Goal: Task Accomplishment & Management: Manage account settings

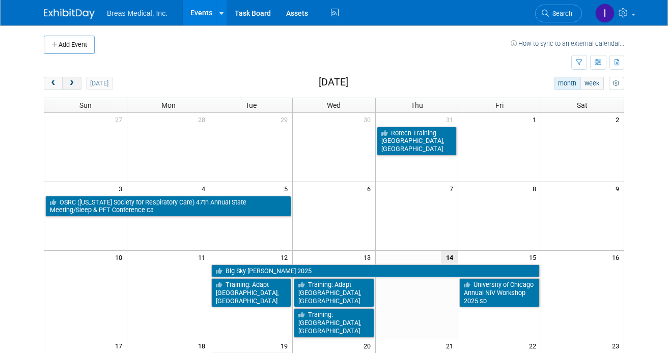
click at [71, 80] on span "next" at bounding box center [72, 83] width 8 height 7
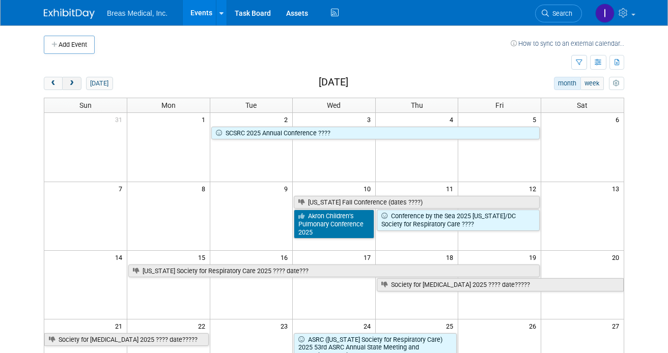
click at [71, 80] on span "next" at bounding box center [72, 83] width 8 height 7
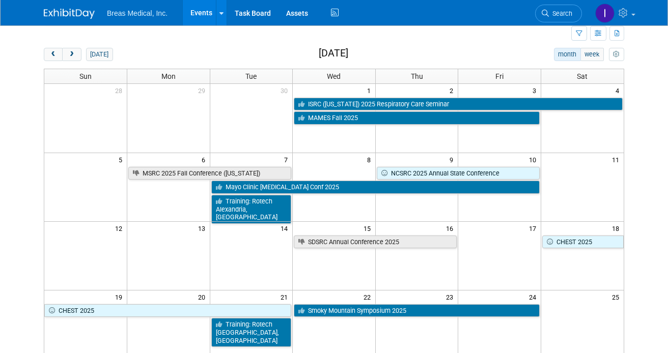
scroll to position [29, 0]
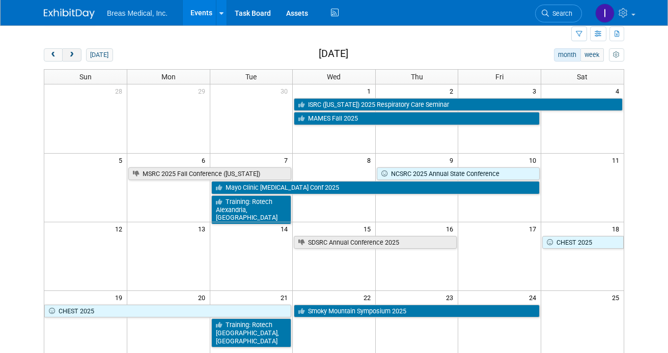
click at [75, 57] on span "next" at bounding box center [72, 55] width 8 height 7
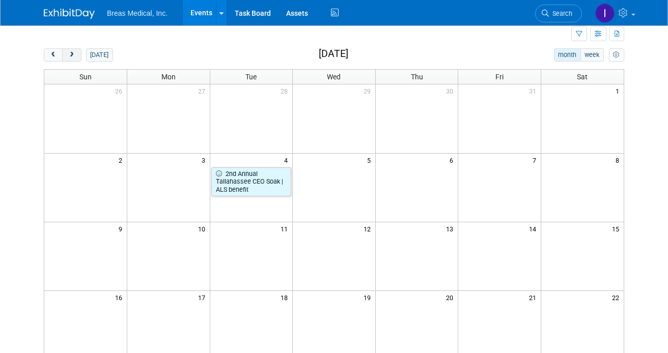
click at [75, 57] on span "next" at bounding box center [72, 55] width 8 height 7
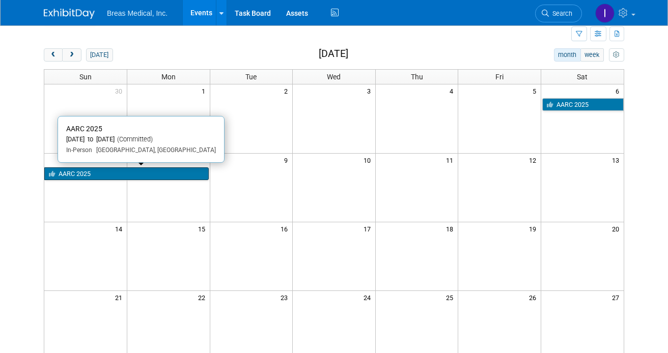
click at [160, 174] on link "AARC 2025" at bounding box center [126, 174] width 164 height 13
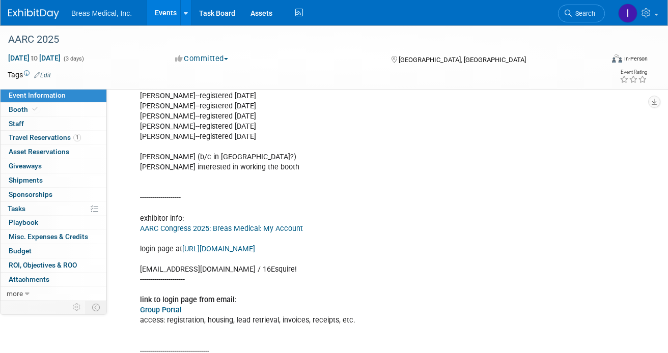
scroll to position [407, 0]
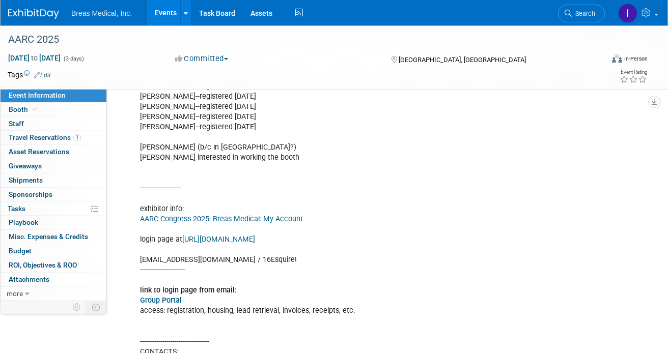
click at [218, 224] on link "AARC Congress 2025: Breas Medical: My Account" at bounding box center [221, 219] width 163 height 9
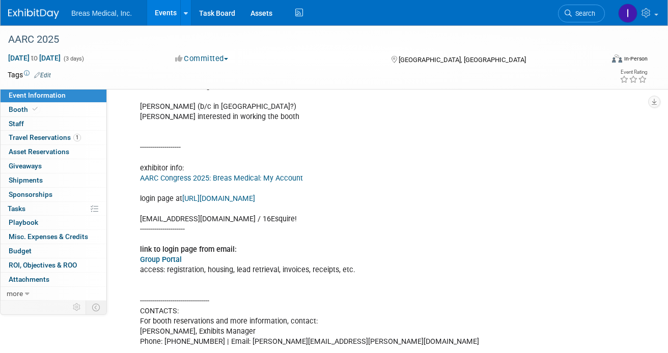
scroll to position [509, 0]
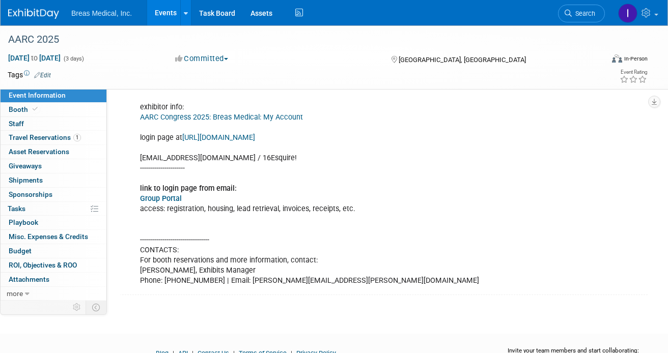
click at [166, 203] on link "Group Portal" at bounding box center [161, 198] width 42 height 9
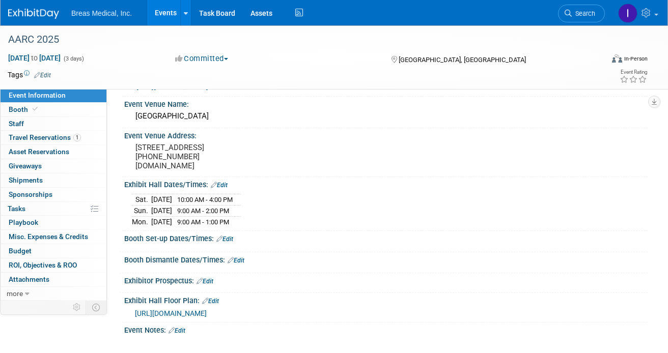
scroll to position [51, 0]
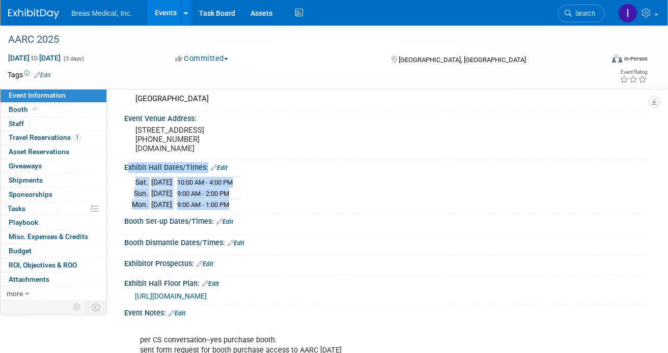
drag, startPoint x: 125, startPoint y: 175, endPoint x: 259, endPoint y: 207, distance: 137.3
click at [259, 207] on div "Exhibit Hall Dates/Times: Edit Sat. Dec 6, 2025 10:00 AM - 4:00 PM Sun. Dec 7, …" at bounding box center [384, 187] width 528 height 54
click at [241, 207] on td at bounding box center [238, 204] width 6 height 11
copy div "Exhibit Hall Dates/Times: Edit Sat. Dec 6, 2025 10:00 AM - 4:00 PM Sun. Dec 7, …"
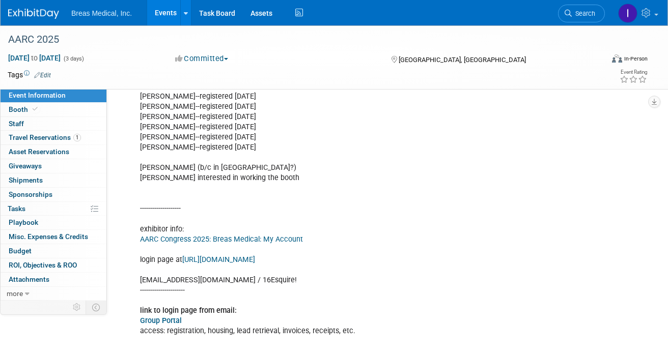
scroll to position [407, 0]
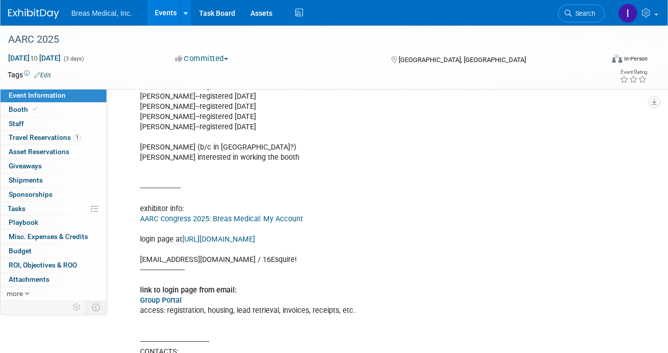
click at [243, 244] on link "[URL][DOMAIN_NAME]" at bounding box center [218, 239] width 73 height 9
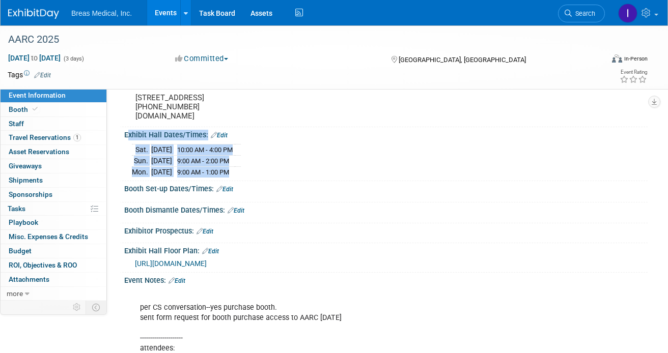
scroll to position [57, 0]
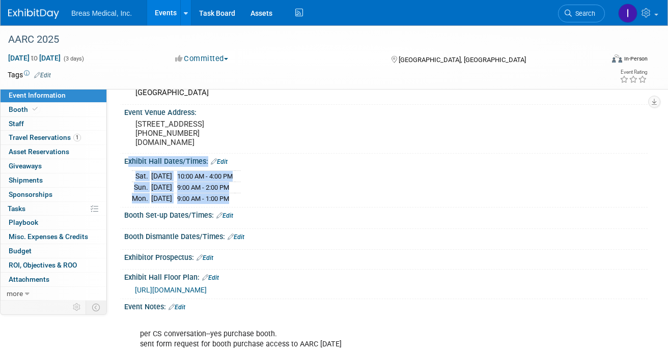
click at [231, 219] on link "Edit" at bounding box center [224, 215] width 17 height 7
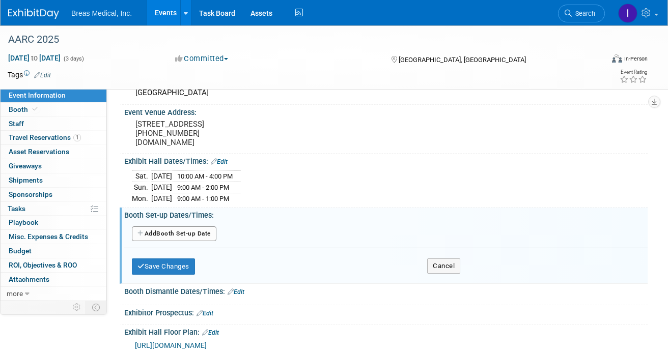
click at [186, 242] on button "Add Another Booth Set-up Date" at bounding box center [174, 234] width 85 height 15
select select "11"
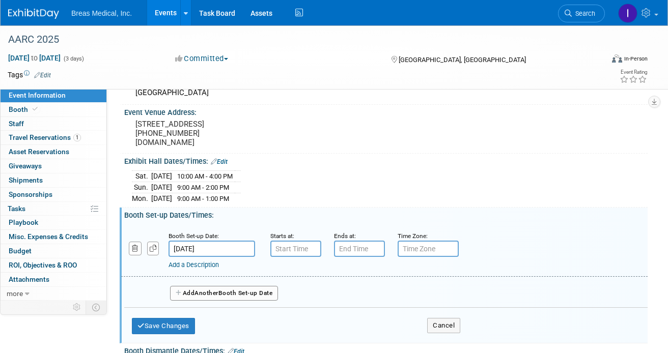
click at [224, 253] on input "Dec 6, 2025" at bounding box center [212, 249] width 87 height 16
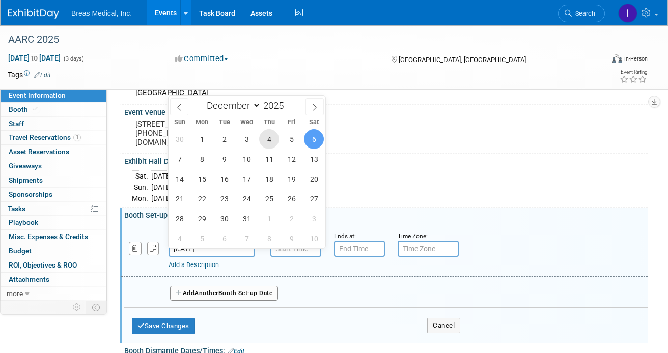
click at [273, 140] on span "4" at bounding box center [269, 139] width 20 height 20
type input "Dec 4, 2025"
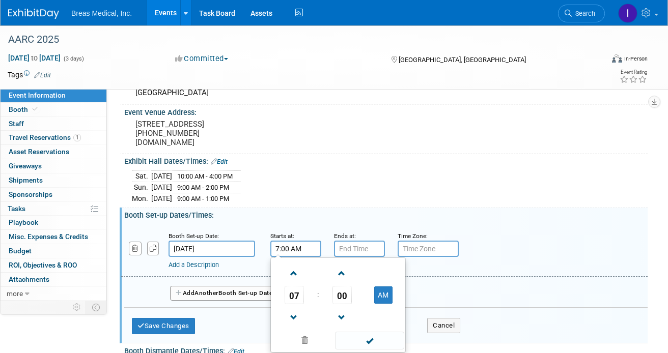
click at [302, 255] on input "7:00 AM" at bounding box center [295, 249] width 51 height 16
click at [294, 299] on span "07" at bounding box center [294, 295] width 19 height 18
click at [281, 338] on td "08" at bounding box center [289, 328] width 33 height 27
type input "8:00 AM"
click at [354, 255] on input "7:00 PM" at bounding box center [359, 249] width 51 height 16
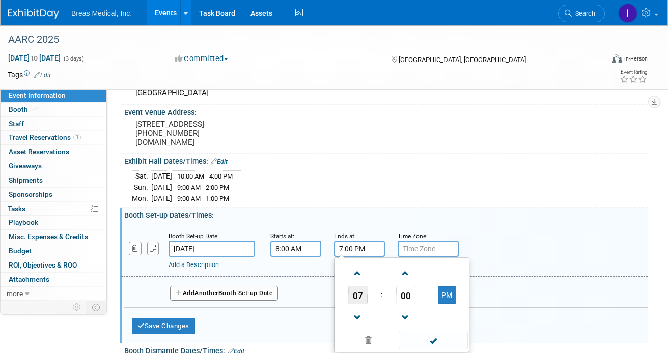
click at [360, 297] on span "07" at bounding box center [357, 295] width 19 height 18
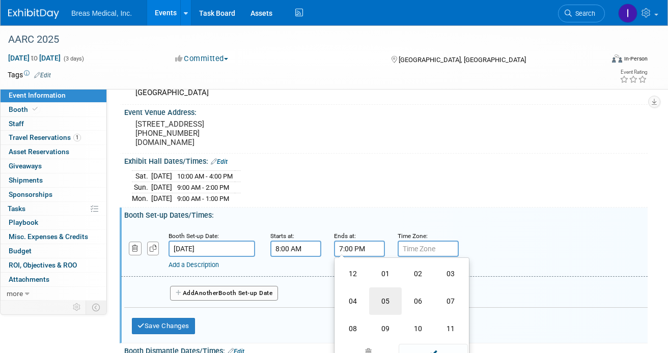
click at [391, 311] on td "05" at bounding box center [385, 301] width 33 height 27
type input "5:00 PM"
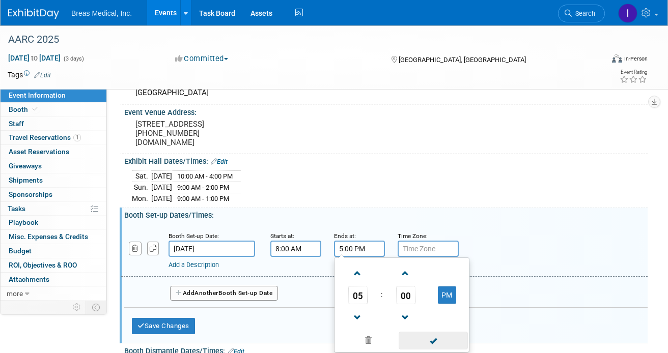
click at [432, 346] on span at bounding box center [433, 341] width 69 height 18
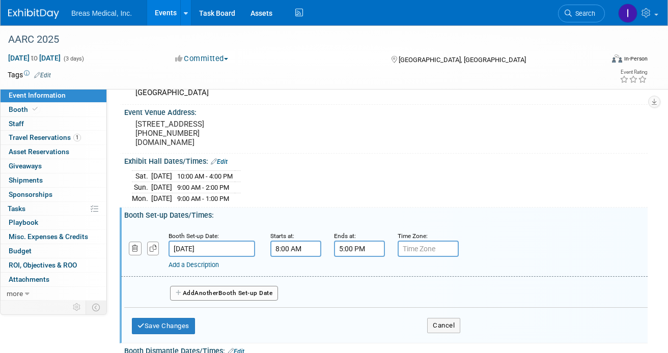
click at [202, 295] on button "Add Another Booth Set-up Date" at bounding box center [224, 293] width 108 height 15
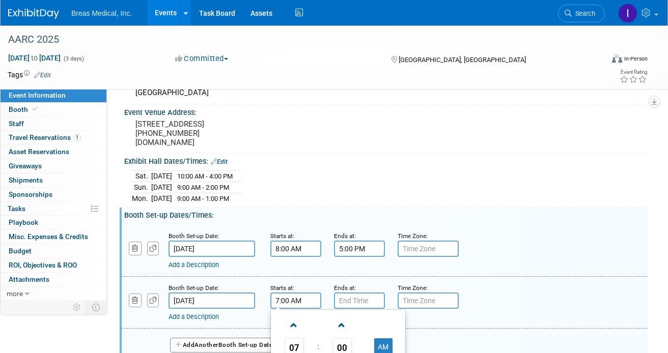
click at [308, 309] on input "7:00 AM" at bounding box center [295, 301] width 51 height 16
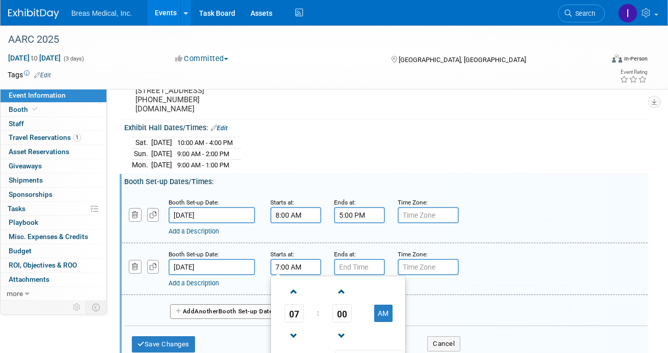
scroll to position [108, 0]
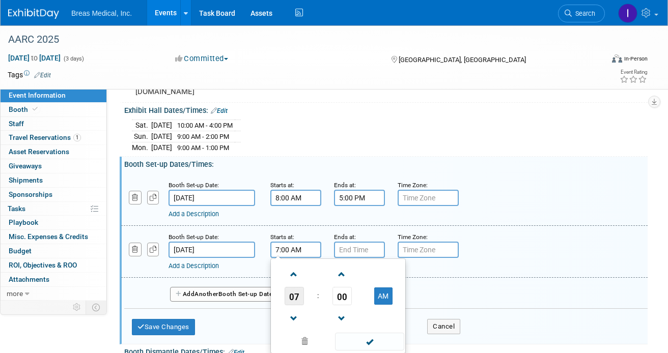
click at [292, 298] on span "07" at bounding box center [294, 296] width 19 height 18
click at [291, 333] on td "08" at bounding box center [289, 329] width 33 height 27
type input "8:00 AM"
click at [354, 252] on input "7:00 PM" at bounding box center [359, 250] width 51 height 16
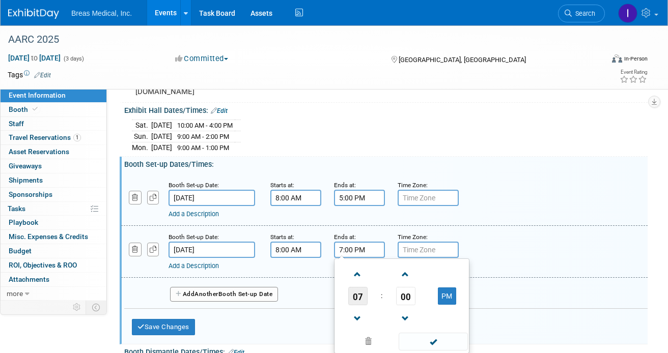
click at [358, 297] on span "07" at bounding box center [357, 296] width 19 height 18
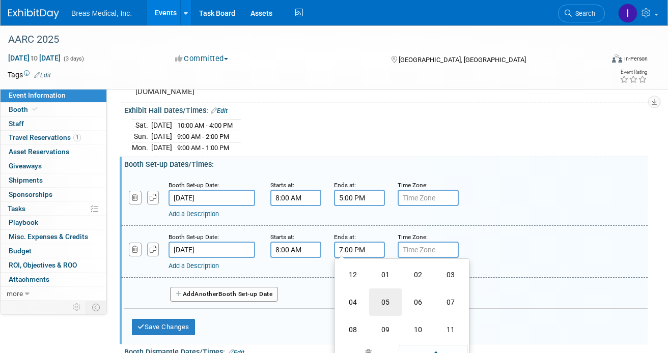
click at [387, 310] on td "05" at bounding box center [385, 302] width 33 height 27
type input "5:00 PM"
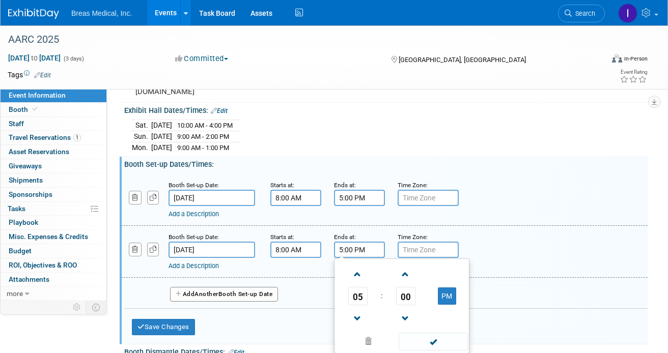
click at [515, 293] on div "Add Another Booth Set-up Date" at bounding box center [385, 291] width 523 height 27
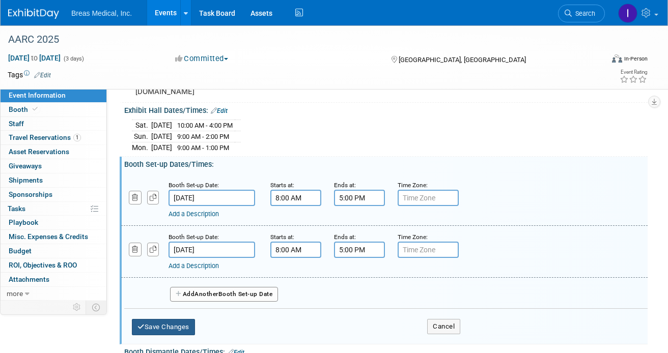
click at [176, 336] on button "Save Changes" at bounding box center [163, 327] width 63 height 16
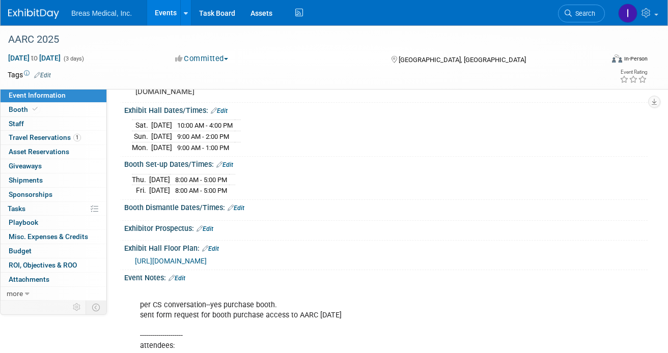
click at [244, 212] on link "Edit" at bounding box center [236, 208] width 17 height 7
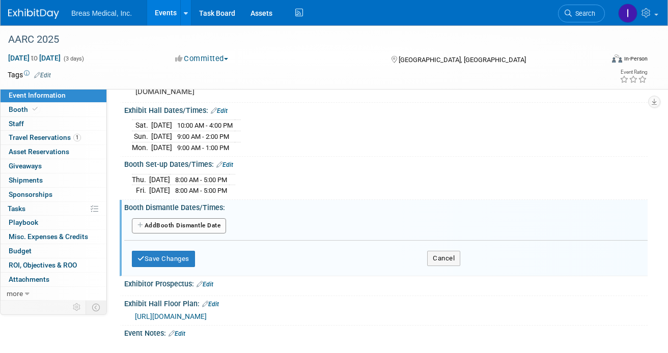
click at [187, 232] on button "Add Another Booth Dismantle Date" at bounding box center [179, 225] width 94 height 15
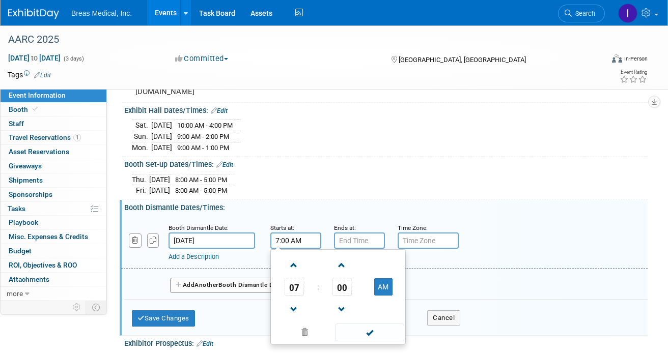
click at [292, 247] on input "7:00 AM" at bounding box center [295, 241] width 51 height 16
click at [298, 296] on span "07" at bounding box center [294, 287] width 19 height 18
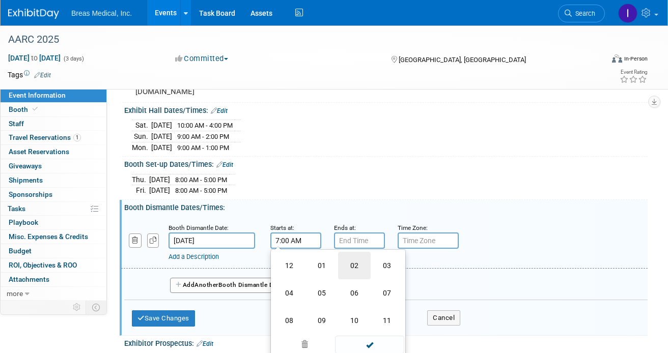
click at [352, 273] on td "02" at bounding box center [354, 265] width 33 height 27
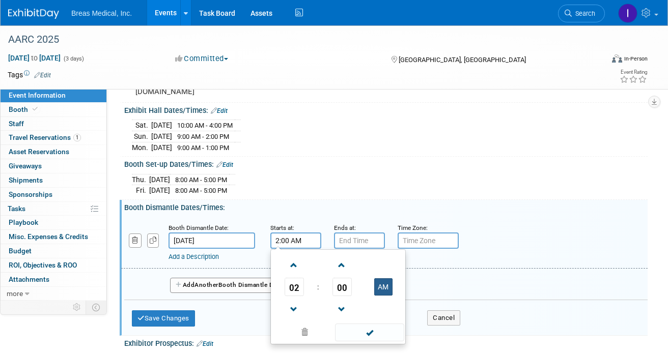
click at [385, 295] on button "AM" at bounding box center [383, 286] width 18 height 17
type input "2:00 PM"
click at [369, 342] on span at bounding box center [369, 333] width 69 height 18
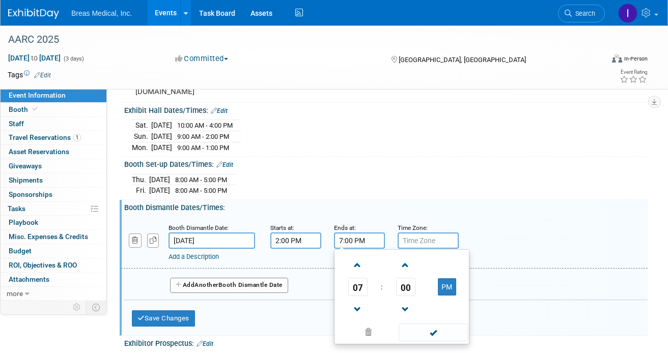
click at [363, 249] on input "7:00 PM" at bounding box center [359, 241] width 51 height 16
click at [358, 293] on span "07" at bounding box center [357, 287] width 19 height 18
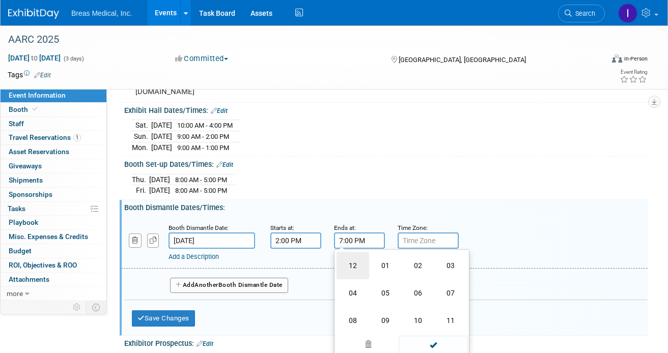
click at [352, 272] on td "12" at bounding box center [353, 265] width 33 height 27
type input "12:00 PM"
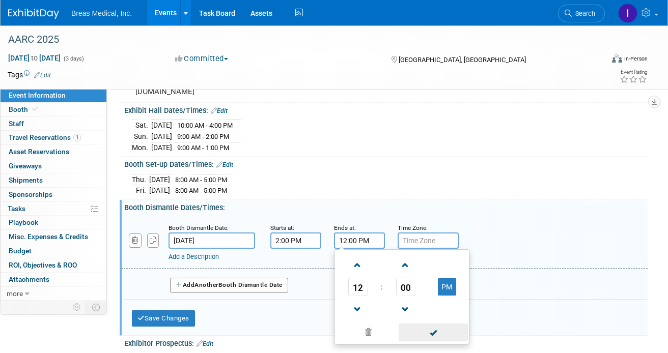
click at [440, 335] on span at bounding box center [433, 333] width 69 height 18
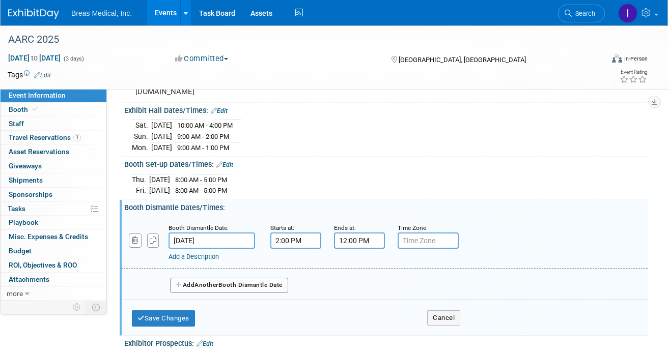
click at [211, 289] on span "Another" at bounding box center [206, 285] width 24 height 7
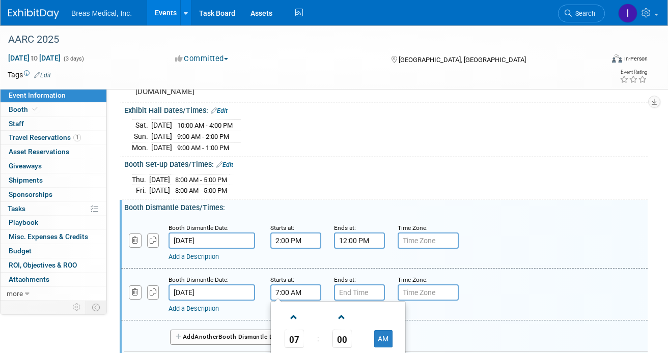
click at [305, 298] on input "7:00 AM" at bounding box center [295, 293] width 51 height 16
click at [299, 342] on span "07" at bounding box center [294, 339] width 19 height 18
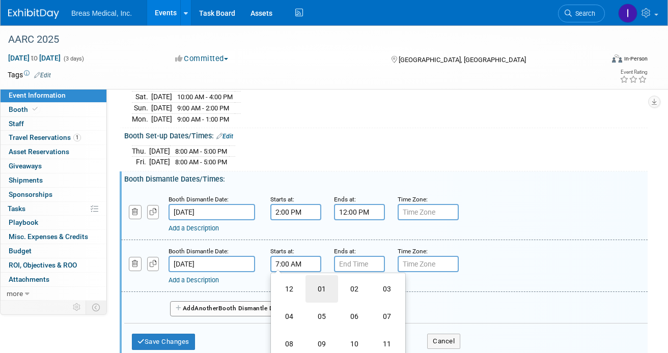
scroll to position [159, 0]
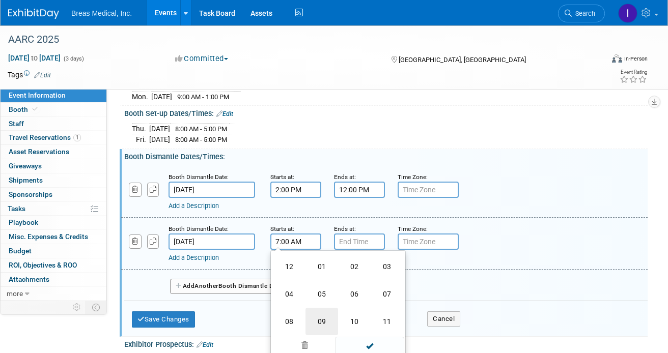
click at [324, 326] on td "09" at bounding box center [321, 321] width 33 height 27
type input "9:00 AM"
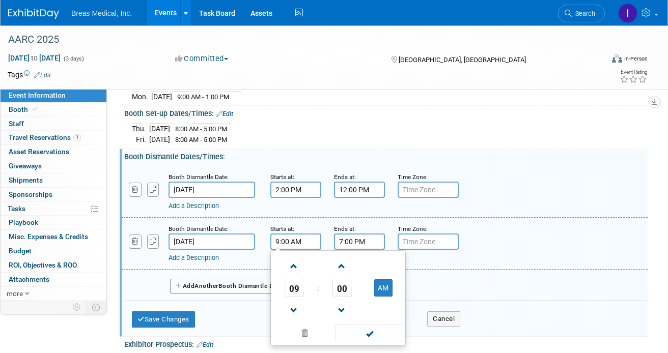
click at [365, 248] on input "7:00 PM" at bounding box center [359, 242] width 51 height 16
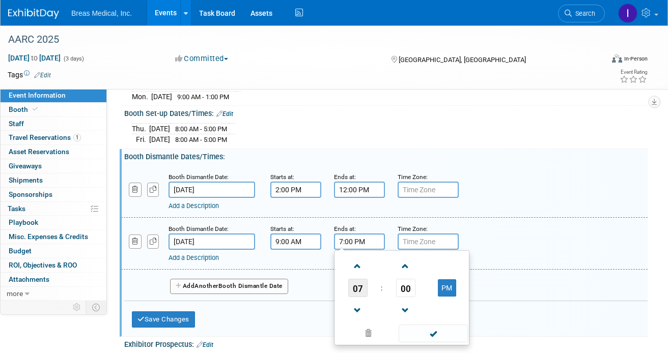
click at [357, 293] on span "07" at bounding box center [357, 288] width 19 height 18
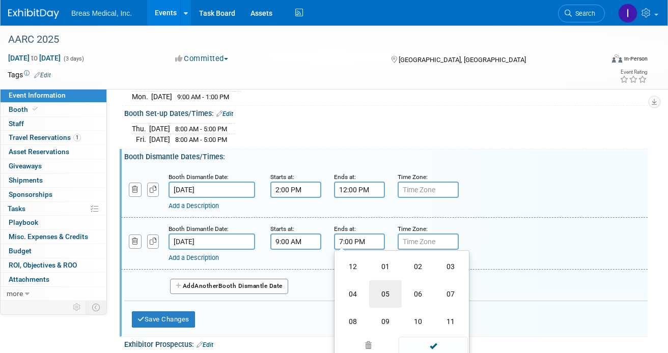
click at [381, 299] on td "05" at bounding box center [385, 294] width 33 height 27
type input "5:00 PM"
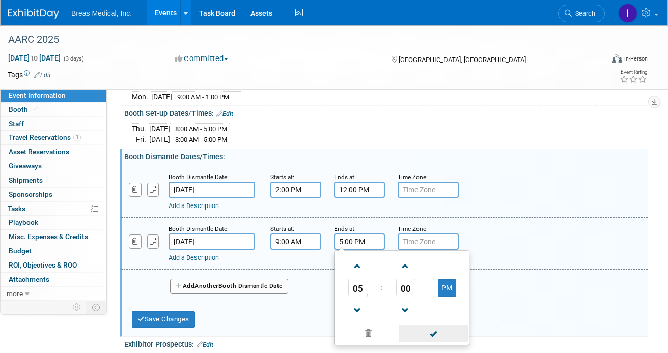
click at [438, 339] on span at bounding box center [433, 334] width 69 height 18
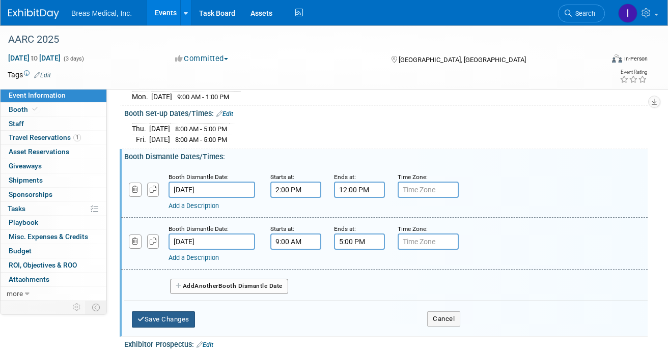
click at [168, 323] on button "Save Changes" at bounding box center [163, 320] width 63 height 16
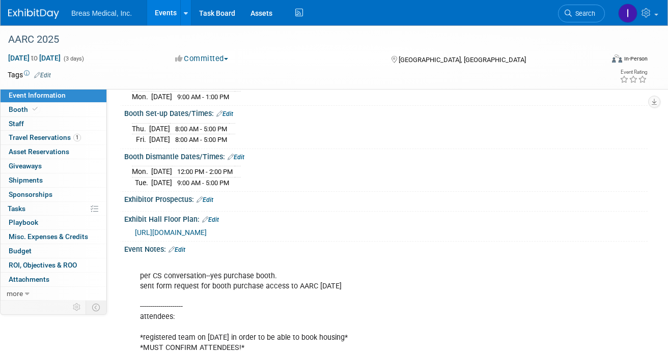
scroll to position [108, 0]
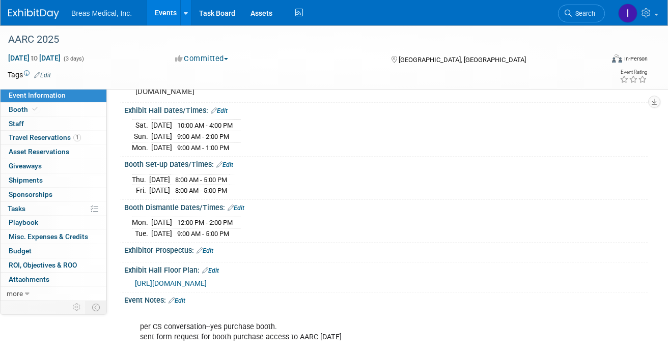
click at [242, 212] on link "Edit" at bounding box center [236, 208] width 17 height 7
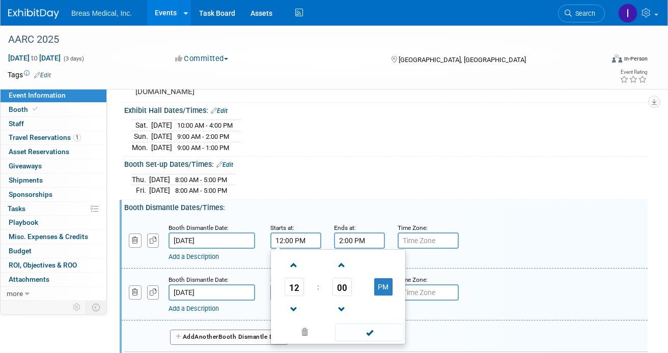
click at [287, 243] on input "12:00 PM" at bounding box center [295, 241] width 51 height 16
click at [294, 294] on span "12" at bounding box center [294, 287] width 19 height 18
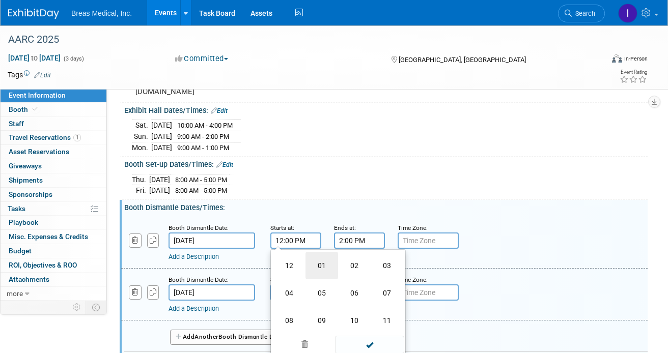
click at [318, 273] on td "01" at bounding box center [321, 265] width 33 height 27
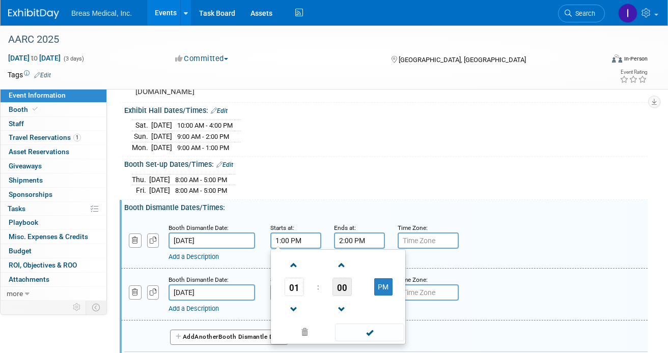
click at [340, 294] on span "00" at bounding box center [341, 287] width 19 height 18
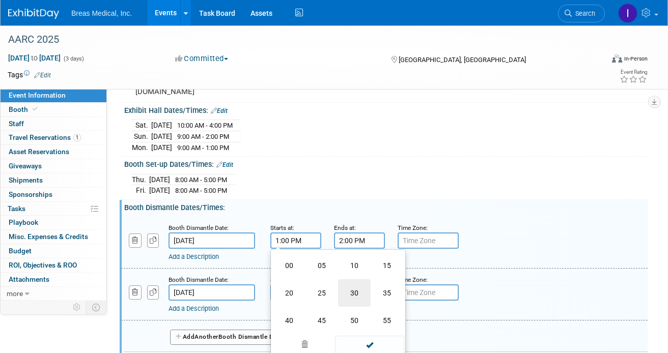
click at [360, 303] on td "30" at bounding box center [354, 293] width 33 height 27
type input "1:30 PM"
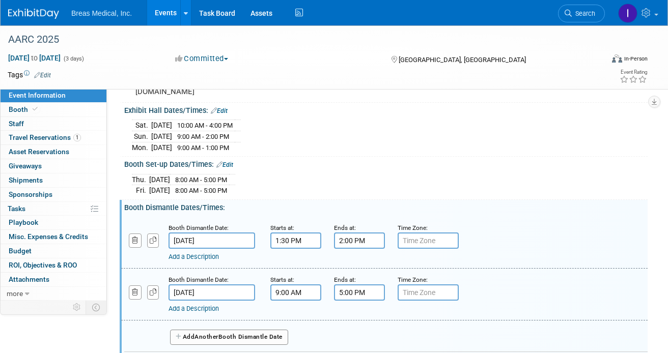
click at [534, 291] on div "Add a Description Description:" at bounding box center [385, 293] width 542 height 39
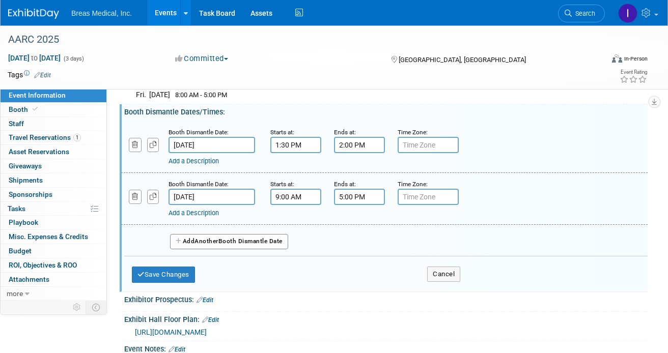
scroll to position [210, 0]
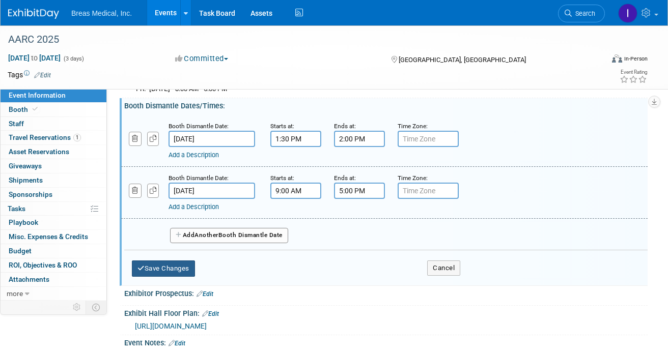
click at [180, 276] on button "Save Changes" at bounding box center [163, 269] width 63 height 16
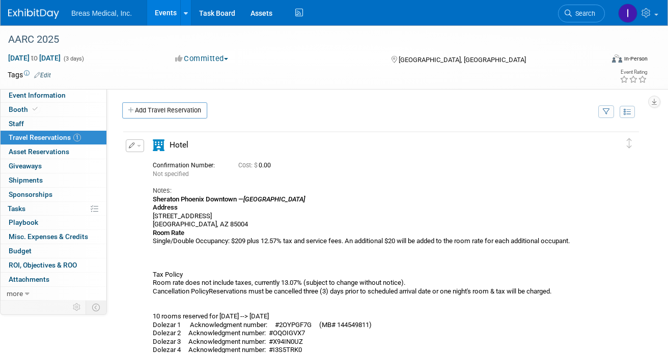
click at [163, 12] on link "Events" at bounding box center [165, 12] width 37 height 25
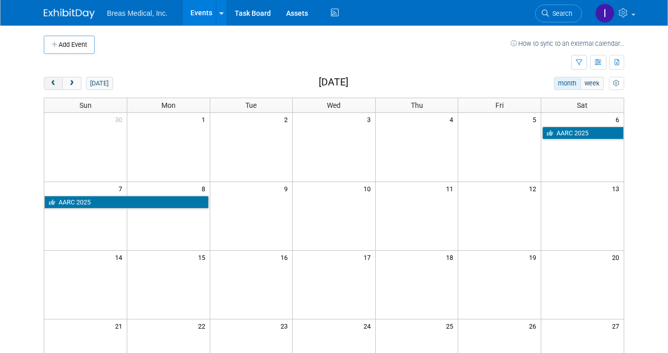
click at [55, 81] on span "prev" at bounding box center [53, 83] width 8 height 7
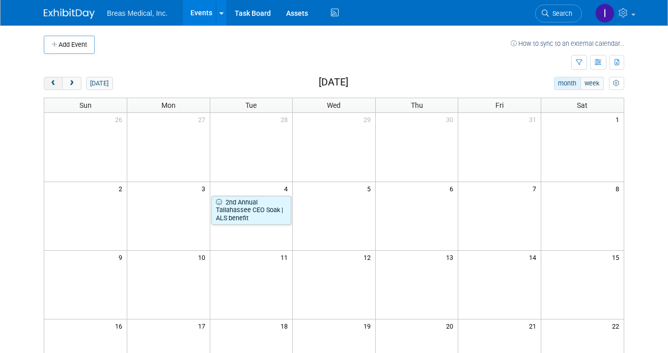
click at [55, 81] on span "prev" at bounding box center [53, 83] width 8 height 7
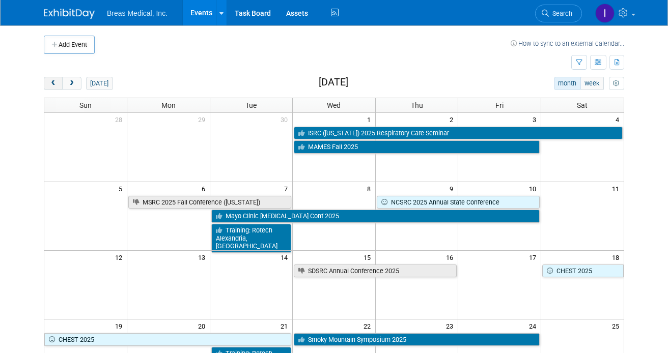
click at [55, 80] on span "prev" at bounding box center [53, 83] width 8 height 7
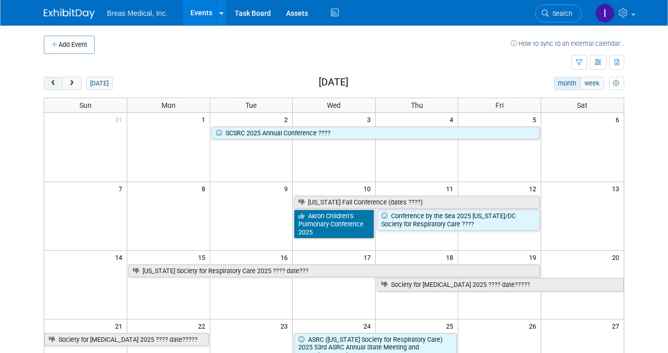
click at [55, 80] on span "prev" at bounding box center [53, 83] width 8 height 7
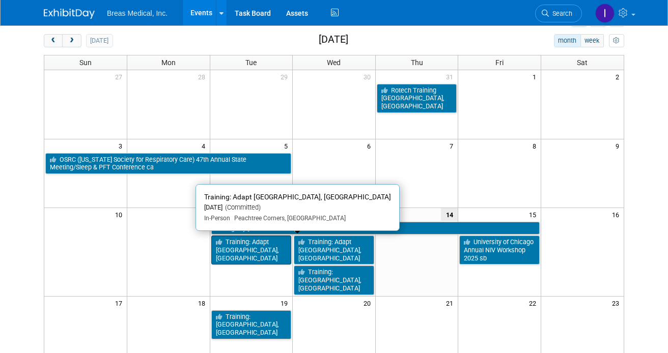
scroll to position [102, 0]
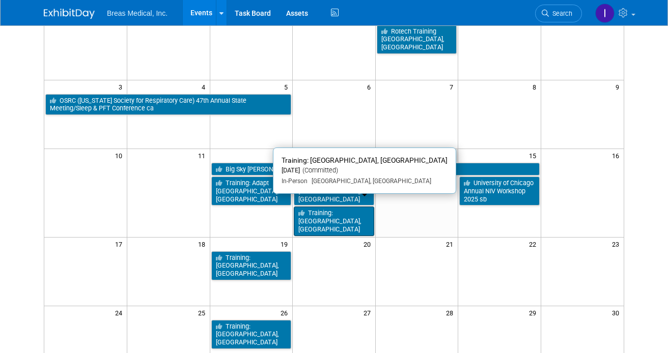
click at [322, 207] on link "Training: Rotech Myrtle Beach, SC" at bounding box center [334, 221] width 80 height 29
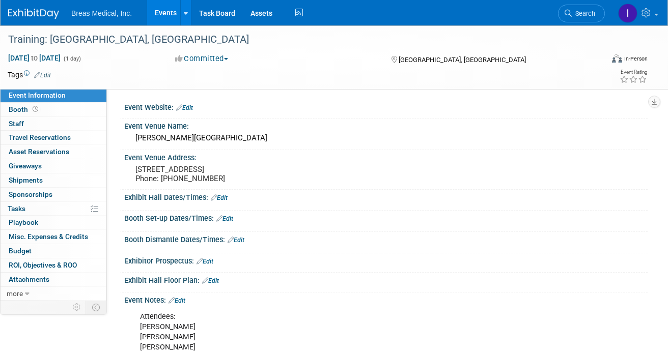
scroll to position [51, 0]
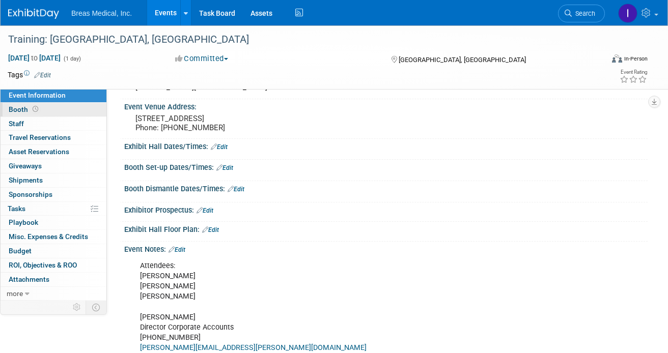
click at [15, 112] on span "Booth" at bounding box center [25, 109] width 32 height 8
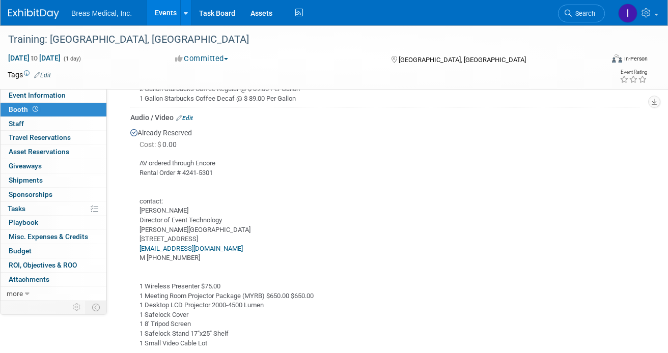
scroll to position [509, 0]
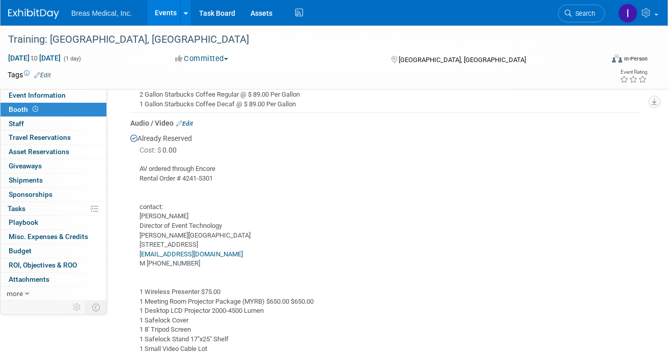
click at [191, 122] on link "Edit" at bounding box center [184, 123] width 17 height 7
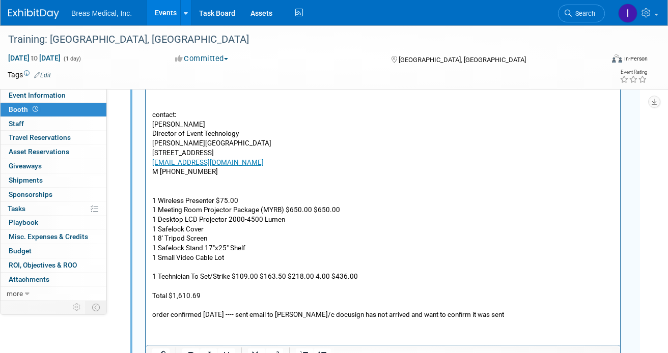
scroll to position [861, 0]
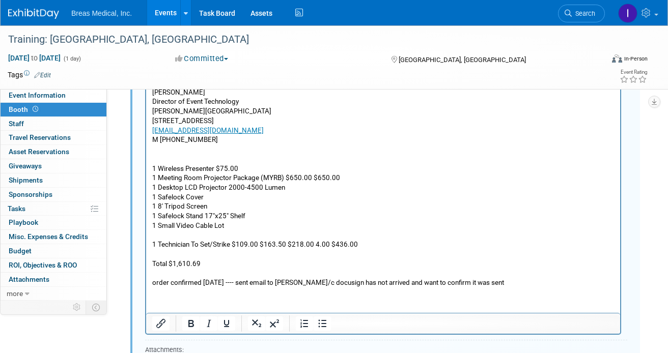
click at [528, 278] on p "AV ordered through Encore Rental Order # [PHONE_NUMBER] contact: [PERSON_NAME] …" at bounding box center [383, 164] width 462 height 248
click at [515, 286] on p "AV ordered through Encore Rental Order # [PHONE_NUMBER] contact: [PERSON_NAME] …" at bounding box center [383, 164] width 462 height 248
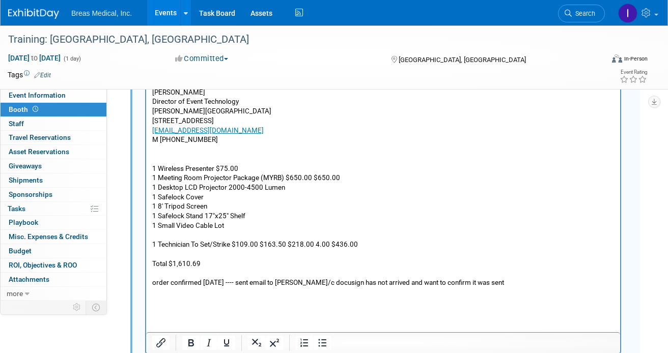
paste body "Rich Text Area. Press ALT-0 for help."
click at [150, 302] on html "AV ordered through Encore Rental Order # [PHONE_NUMBER] contact: [PERSON_NAME] …" at bounding box center [383, 171] width 474 height 271
click at [179, 301] on p "new total: $1,465.30" at bounding box center [383, 303] width 462 height 10
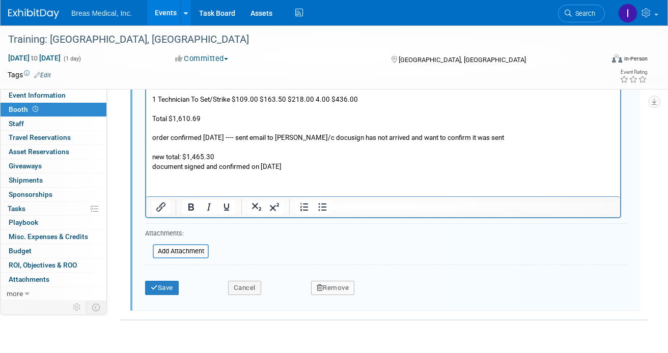
scroll to position [1014, 0]
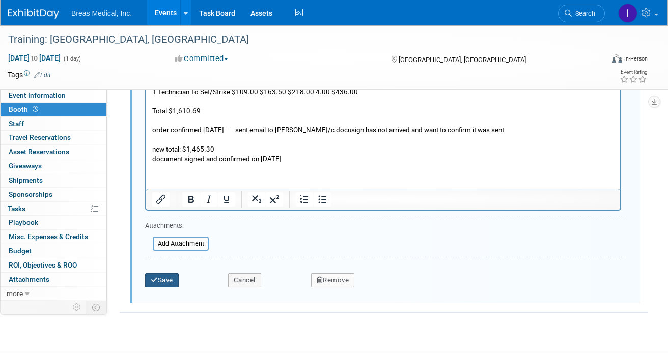
click at [171, 277] on button "Save" at bounding box center [162, 280] width 34 height 14
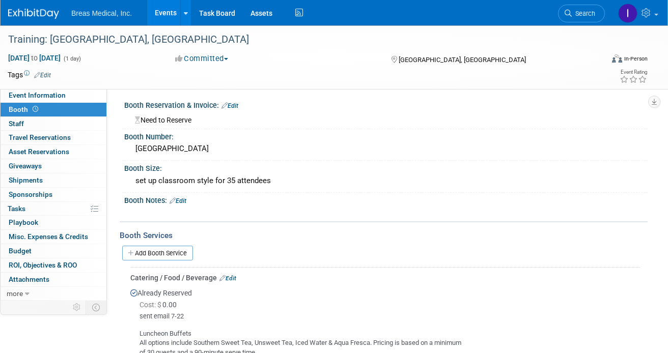
scroll to position [0, 0]
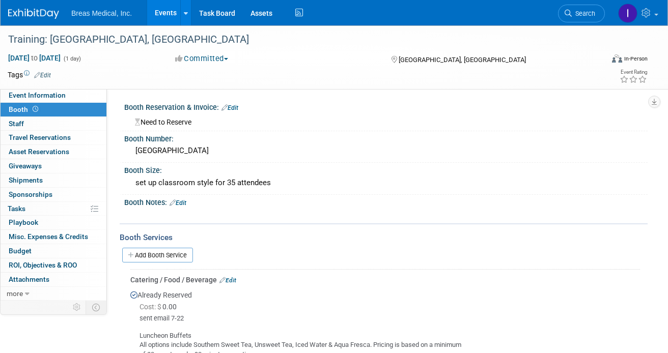
click at [164, 12] on link "Events" at bounding box center [165, 12] width 37 height 25
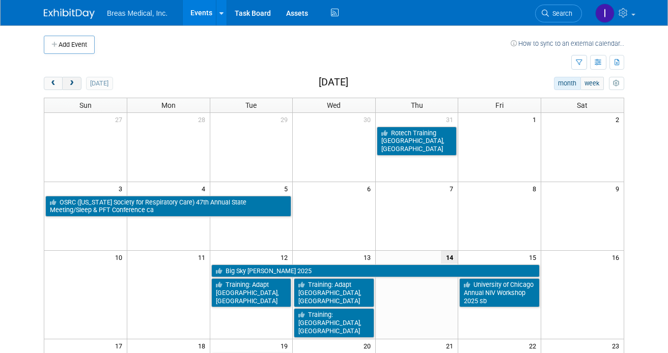
click at [73, 84] on span "next" at bounding box center [72, 83] width 8 height 7
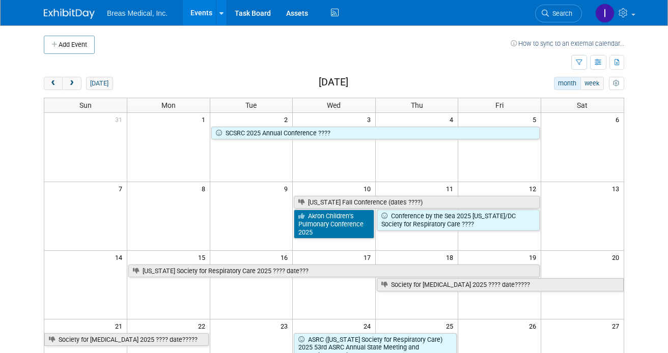
click at [388, 46] on td at bounding box center [303, 45] width 416 height 18
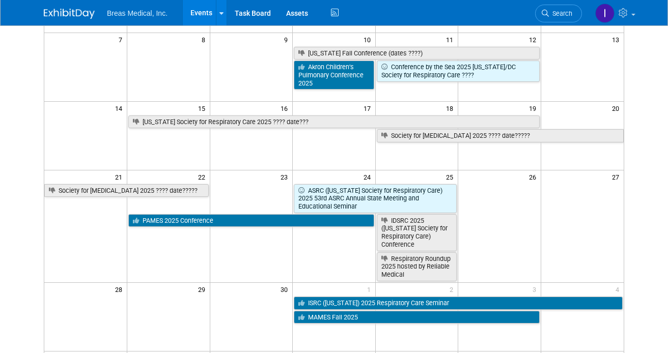
scroll to position [51, 0]
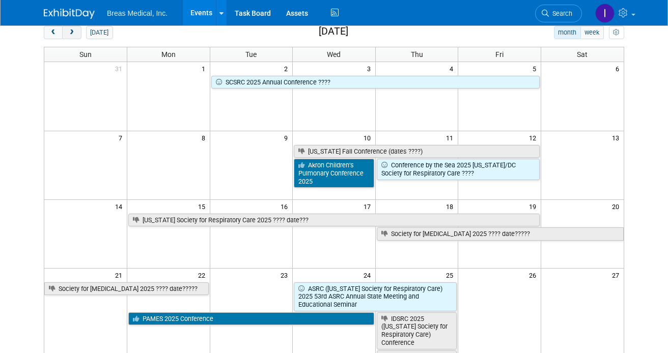
click at [78, 34] on button "next" at bounding box center [71, 32] width 19 height 13
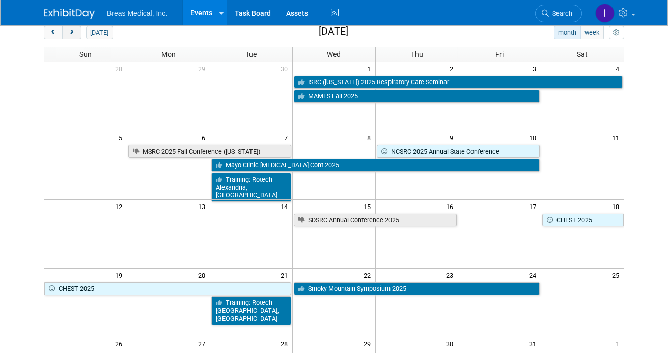
click at [78, 34] on button "next" at bounding box center [71, 32] width 19 height 13
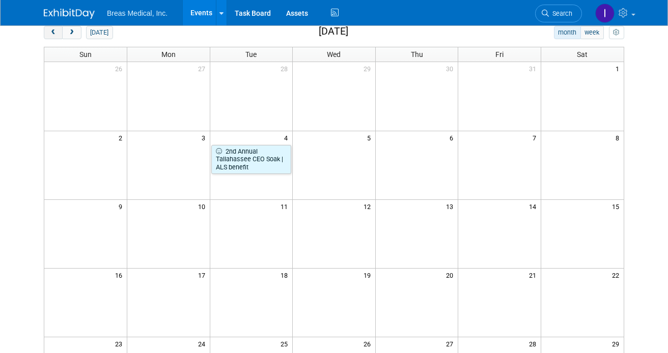
click at [59, 34] on button "prev" at bounding box center [53, 32] width 19 height 13
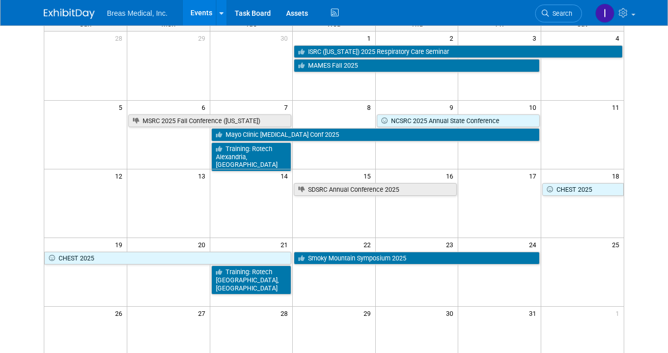
scroll to position [102, 0]
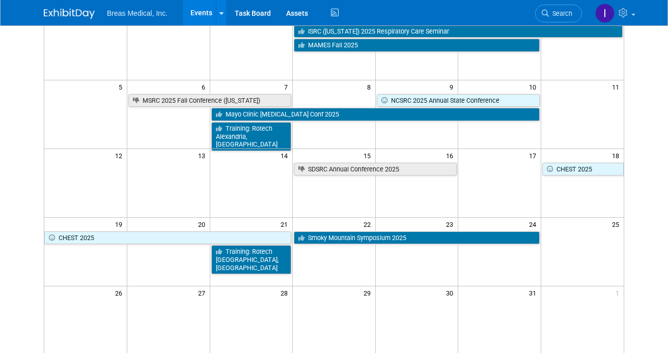
click at [572, 267] on td at bounding box center [582, 251] width 83 height 69
